Goal: Check status

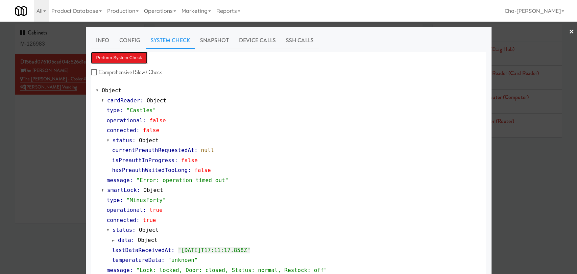
click at [125, 57] on button "Perform System Check" at bounding box center [119, 58] width 57 height 12
click at [59, 115] on div at bounding box center [288, 137] width 577 height 274
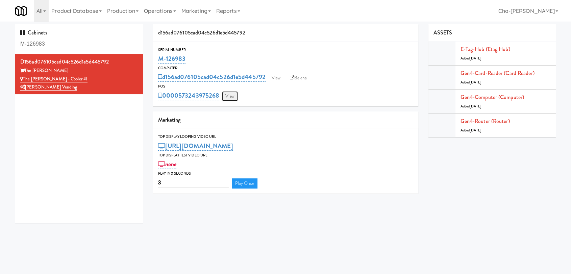
click at [227, 97] on link "View" at bounding box center [230, 96] width 16 height 10
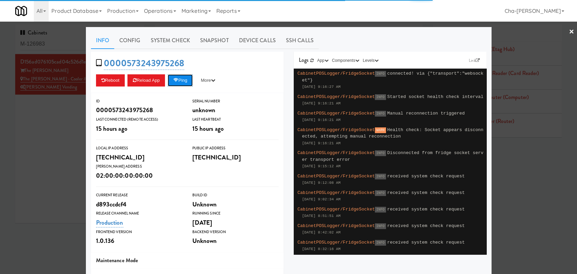
click at [181, 79] on button "Ping" at bounding box center [180, 80] width 25 height 12
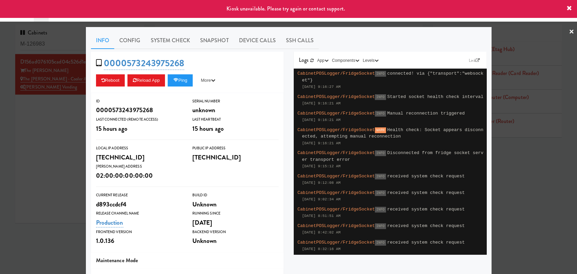
click at [37, 143] on div at bounding box center [288, 137] width 577 height 274
